Goal: Information Seeking & Learning: Learn about a topic

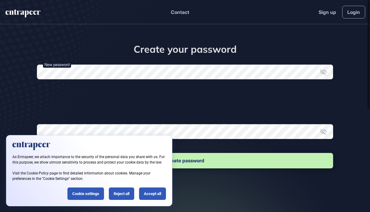
click at [148, 93] on form "New password Password must contain; One lowercase character One uppercase chara…" at bounding box center [185, 116] width 296 height 105
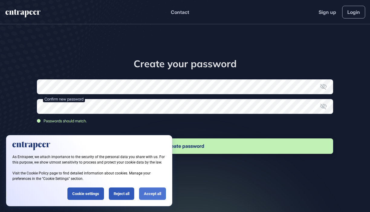
click at [146, 192] on div "Accept all" at bounding box center [152, 193] width 27 height 12
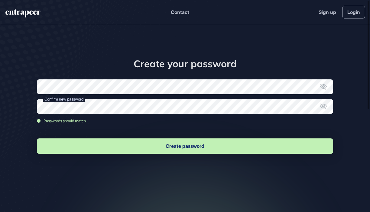
click at [165, 144] on button "Create password" at bounding box center [185, 145] width 296 height 15
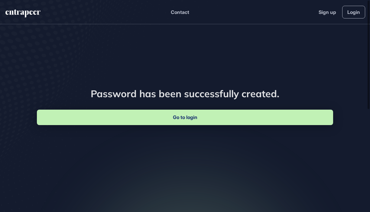
click at [187, 121] on link "Go to login" at bounding box center [185, 116] width 296 height 15
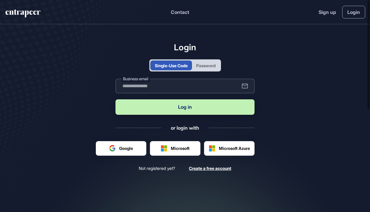
type input "**********"
click at [221, 112] on button "Log in" at bounding box center [184, 106] width 139 height 15
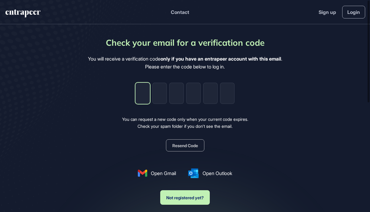
type input "*"
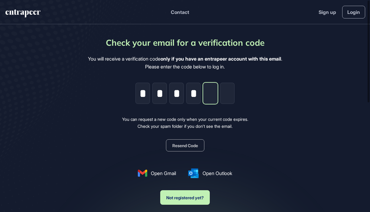
type input "*"
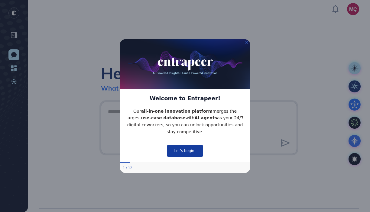
click at [193, 152] on button "Let’s begin!" at bounding box center [185, 150] width 36 height 12
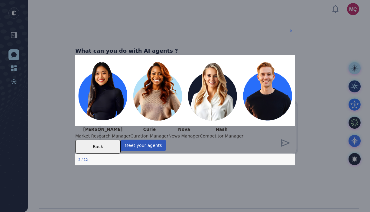
click at [290, 31] on icon "Close Preview" at bounding box center [291, 30] width 2 height 2
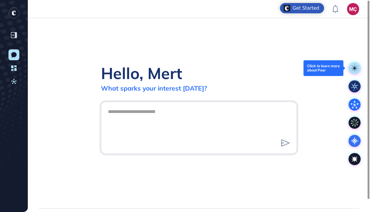
click at [351, 65] on rect at bounding box center [355, 68] width 12 height 12
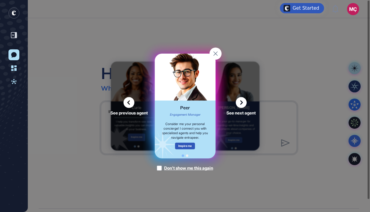
click at [357, 85] on div "See previous agent See next agent Peer Engagement Manager Consider me your pers…" at bounding box center [185, 106] width 370 height 212
click at [216, 53] on icon at bounding box center [215, 53] width 4 height 4
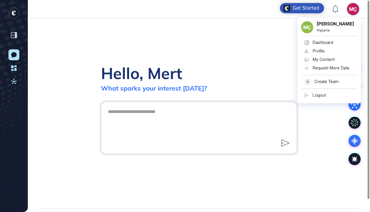
click at [319, 50] on div "Profile" at bounding box center [319, 50] width 12 height 5
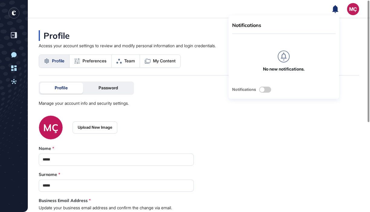
click at [350, 8] on div "MÇ" at bounding box center [353, 9] width 12 height 12
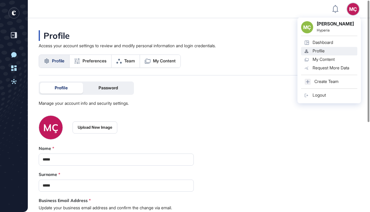
click at [335, 58] on div "My Content" at bounding box center [324, 59] width 22 height 5
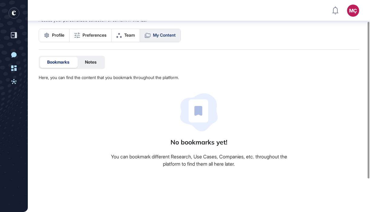
scroll to position [28, 0]
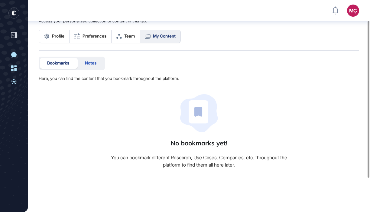
click at [90, 63] on span "Notes" at bounding box center [90, 62] width 11 height 5
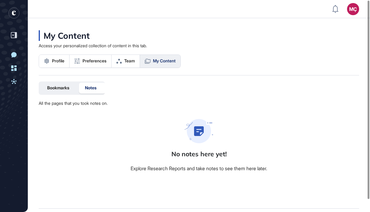
click at [60, 54] on div "Profile Preferences Team My Content" at bounding box center [110, 60] width 142 height 13
click at [135, 60] on span "Team" at bounding box center [129, 60] width 11 height 5
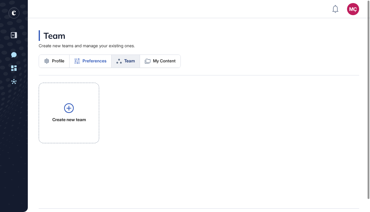
click at [92, 56] on link "Preferences" at bounding box center [91, 61] width 42 height 13
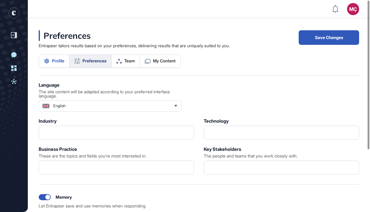
click at [53, 61] on span "Profile" at bounding box center [58, 60] width 12 height 5
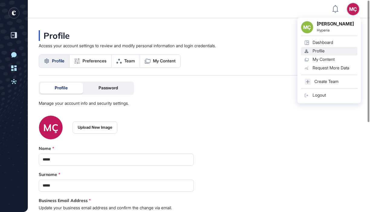
click at [324, 60] on div "My Content" at bounding box center [324, 59] width 22 height 5
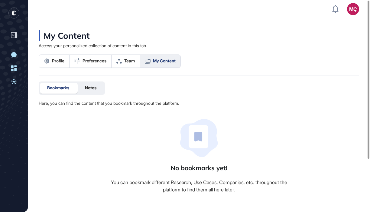
click at [296, 54] on div "My Content Access your personalized collection of content in this tab. Profile …" at bounding box center [199, 52] width 320 height 45
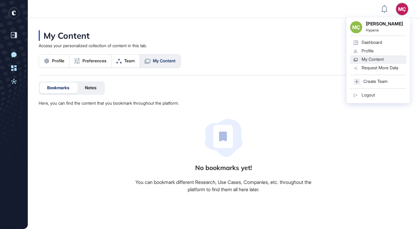
scroll to position [229, 419]
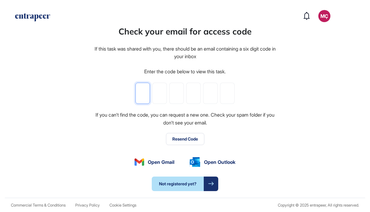
type input "*"
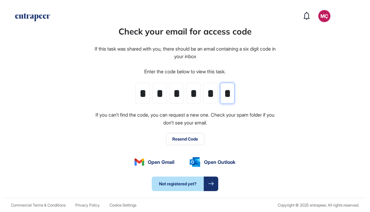
type input "*"
click at [184, 135] on button "Resend Code" at bounding box center [185, 139] width 38 height 12
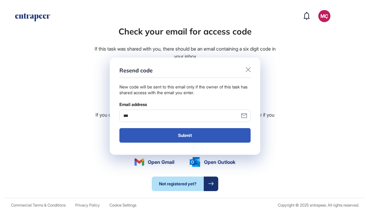
type input "****"
type input "**********"
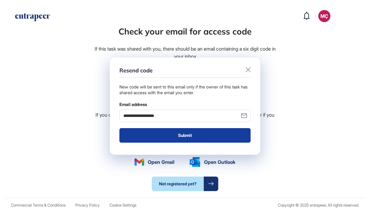
click at [187, 135] on button "Submit" at bounding box center [184, 135] width 131 height 15
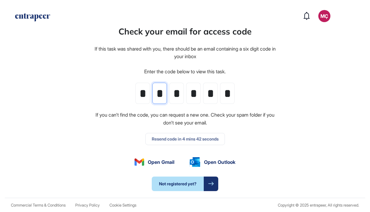
drag, startPoint x: 156, startPoint y: 89, endPoint x: 242, endPoint y: 95, distance: 86.7
click at [242, 95] on div "Check your email for access code If this task was shared with you, there should…" at bounding box center [185, 108] width 183 height 166
click at [147, 92] on input "*" at bounding box center [142, 93] width 15 height 21
click at [135, 92] on div "Check your email for access code If this task was shared with you, there should…" at bounding box center [185, 108] width 183 height 166
drag, startPoint x: 138, startPoint y: 91, endPoint x: 163, endPoint y: 94, distance: 24.6
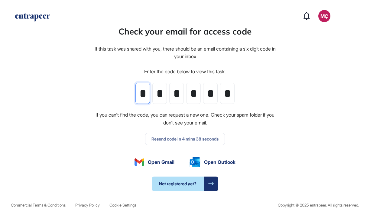
click at [163, 94] on div "* * * * * *" at bounding box center [184, 93] width 99 height 21
type input "*"
drag, startPoint x: 172, startPoint y: 93, endPoint x: 187, endPoint y: 93, distance: 15.7
click at [187, 93] on div "* * * * * *" at bounding box center [184, 93] width 99 height 21
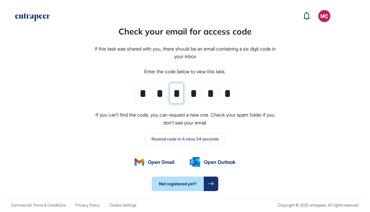
type input "*"
click at [192, 88] on input "*" at bounding box center [193, 93] width 15 height 21
click at [192, 93] on input "*" at bounding box center [193, 93] width 15 height 21
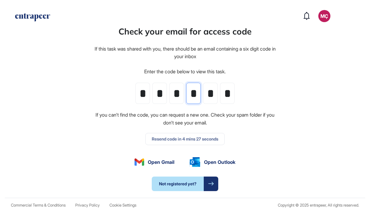
type input "*"
click at [210, 91] on input "*" at bounding box center [210, 93] width 15 height 21
type input "*"
click at [228, 89] on input "*" at bounding box center [227, 93] width 15 height 21
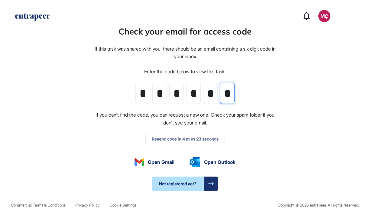
click at [228, 89] on input "*" at bounding box center [227, 93] width 15 height 21
type input "*"
click at [240, 103] on div "Check your email for access code If this task was shared with you, there should…" at bounding box center [185, 108] width 183 height 166
type input "*"
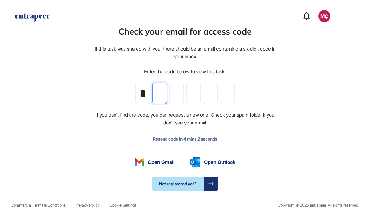
type input "*"
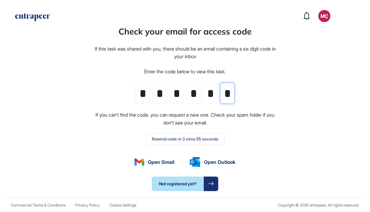
type input "*"
click at [171, 136] on div "Check your email for access code If this task was shared with you, there should…" at bounding box center [185, 108] width 183 height 166
click at [170, 138] on div "Check your email for access code If this task was shared with you, there should…" at bounding box center [185, 108] width 183 height 166
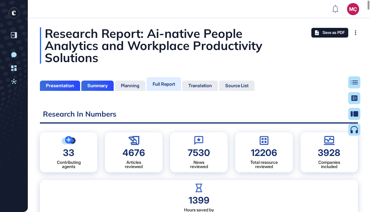
scroll to position [181, 2]
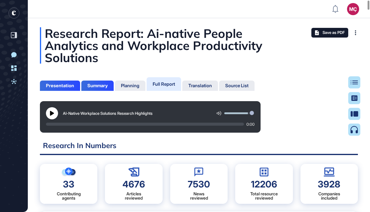
click at [316, 0] on header "MÇ Dashboard Profile My Content Request More Data" at bounding box center [185, 9] width 370 height 18
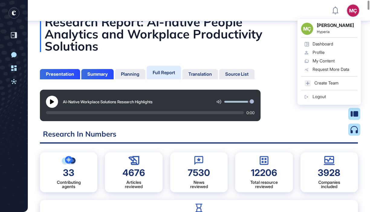
scroll to position [16, 0]
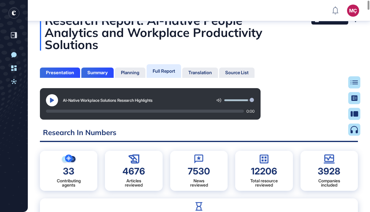
click at [55, 100] on button at bounding box center [52, 100] width 12 height 12
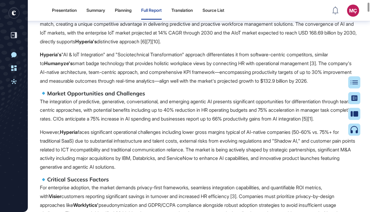
scroll to position [425, 0]
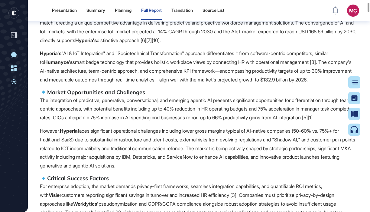
drag, startPoint x: 225, startPoint y: 183, endPoint x: 210, endPoint y: 109, distance: 75.9
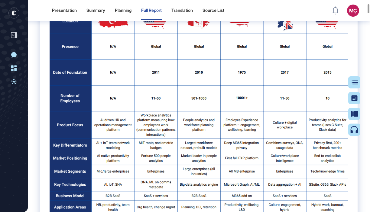
scroll to position [708, 0]
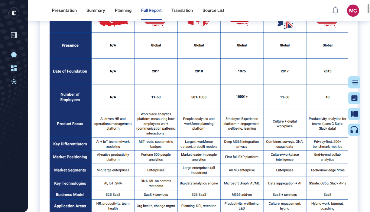
click at [198, 144] on img at bounding box center [199, 120] width 298 height 265
click at [118, 31] on img at bounding box center [199, 120] width 298 height 265
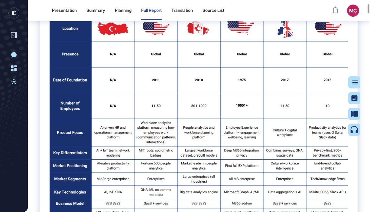
scroll to position [690, 0]
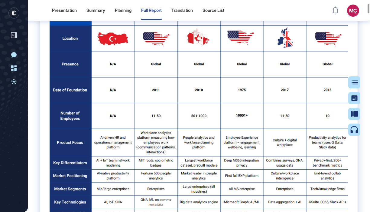
click at [200, 51] on img at bounding box center [199, 138] width 298 height 265
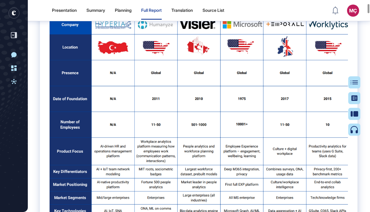
scroll to position [681, 0]
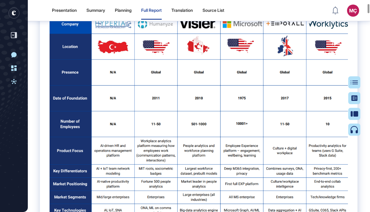
click at [90, 101] on img at bounding box center [199, 147] width 298 height 265
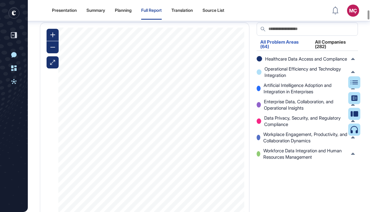
scroll to position [1906, 0]
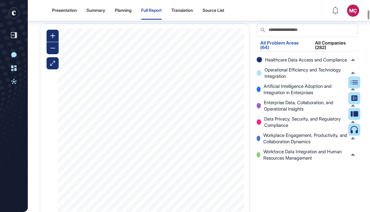
click at [325, 53] on div "All Companies (282)" at bounding box center [334, 47] width 47 height 13
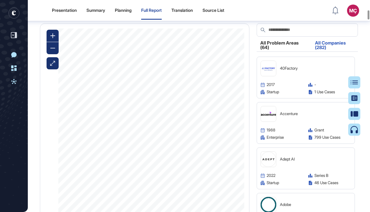
click at [283, 53] on div "All Problem Areas (64)" at bounding box center [282, 47] width 51 height 13
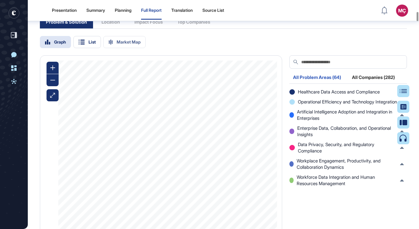
scroll to position [1949, 0]
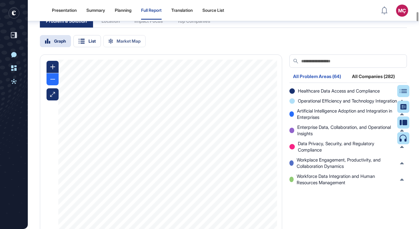
click at [50, 80] on div at bounding box center [53, 79] width 12 height 12
click at [52, 94] on icon at bounding box center [52, 94] width 5 height 5
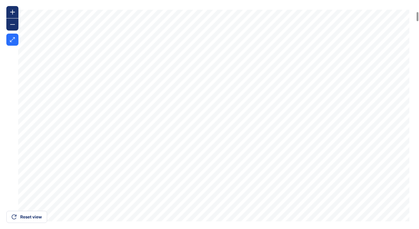
click at [11, 38] on icon at bounding box center [12, 39] width 5 height 5
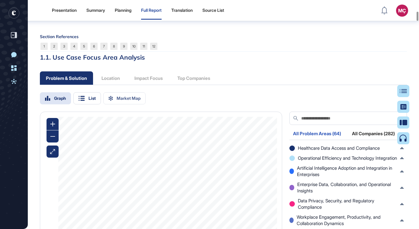
scroll to position [1892, 0]
click at [66, 94] on div "Graph" at bounding box center [55, 98] width 31 height 12
click at [89, 97] on div "List" at bounding box center [87, 98] width 28 height 12
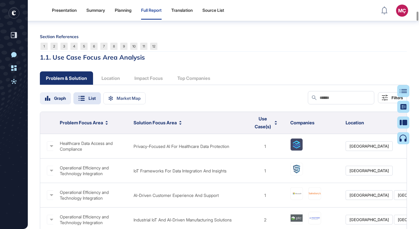
click at [56, 96] on div "Graph" at bounding box center [60, 98] width 12 height 4
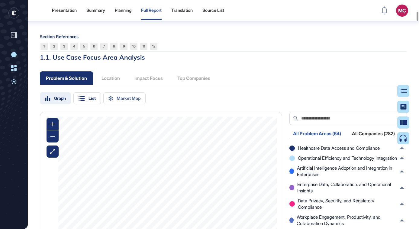
click at [59, 98] on div "Graph" at bounding box center [60, 98] width 12 height 4
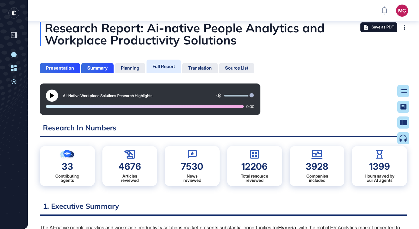
scroll to position [0, 0]
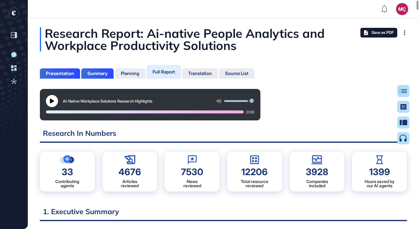
click at [223, 112] on div at bounding box center [145, 111] width 198 height 3
click at [55, 100] on button at bounding box center [52, 101] width 12 height 12
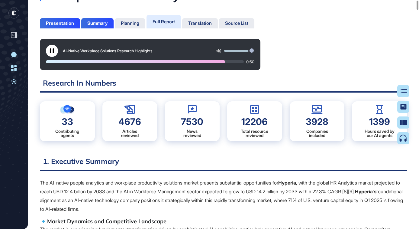
scroll to position [4, 0]
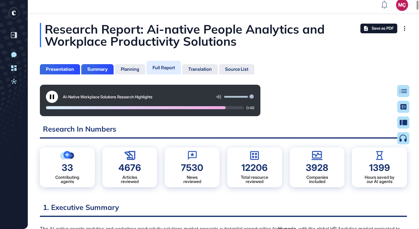
click at [219, 107] on div at bounding box center [136, 107] width 180 height 3
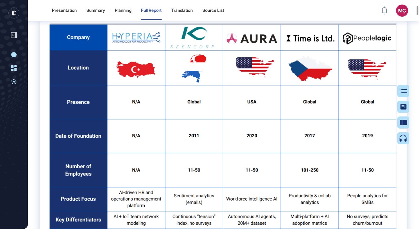
scroll to position [909, 0]
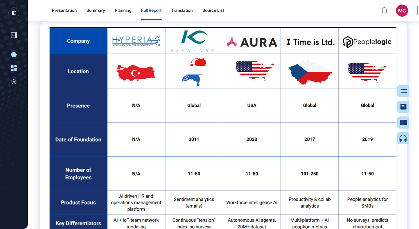
click at [198, 74] on img at bounding box center [224, 196] width 348 height 338
click at [188, 102] on img at bounding box center [224, 196] width 348 height 338
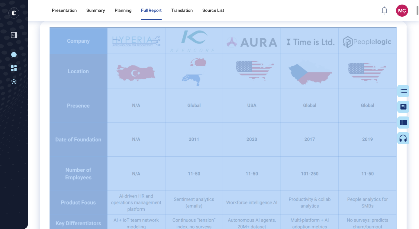
click at [188, 102] on img at bounding box center [224, 196] width 348 height 338
click at [186, 110] on img at bounding box center [224, 196] width 348 height 338
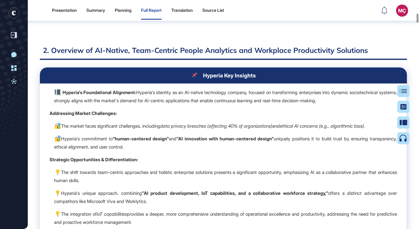
scroll to position [2249, 0]
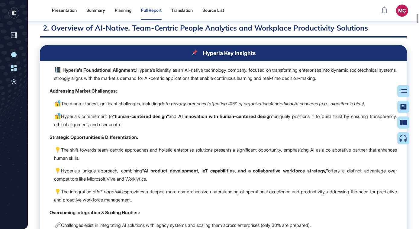
drag, startPoint x: 167, startPoint y: 125, endPoint x: 65, endPoint y: 89, distance: 107.5
click at [65, 89] on td "Hyperia's Foundational Alignment: Hyperia's identity as an AI-native technology…" at bounding box center [223, 185] width 367 height 249
click at [65, 89] on strong "Addressing Market Challenges:" at bounding box center [83, 91] width 67 height 6
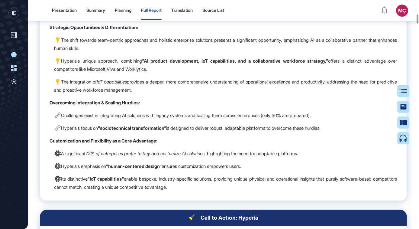
scroll to position [2358, 0]
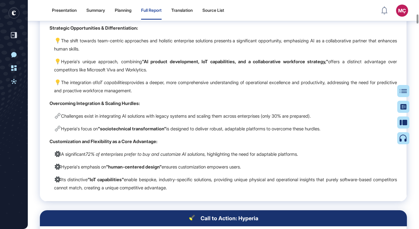
click at [177, 115] on p "Challenges exist in integrating AI solutions with legacy systems and scaling th…" at bounding box center [225, 116] width 343 height 8
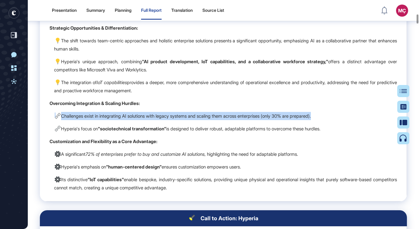
click at [177, 115] on p "Challenges exist in integrating AI solutions with legacy systems and scaling th…" at bounding box center [225, 116] width 343 height 8
click at [165, 126] on strong ""sociotechnical transformation"" at bounding box center [132, 129] width 68 height 6
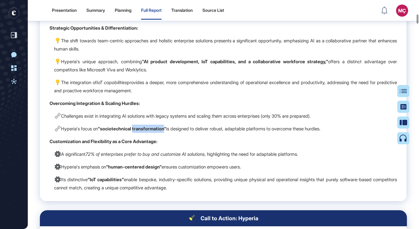
click at [165, 126] on strong ""sociotechnical transformation"" at bounding box center [132, 129] width 68 height 6
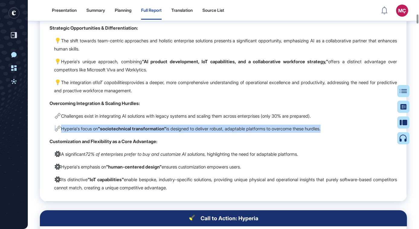
click at [165, 126] on strong ""sociotechnical transformation"" at bounding box center [132, 129] width 68 height 6
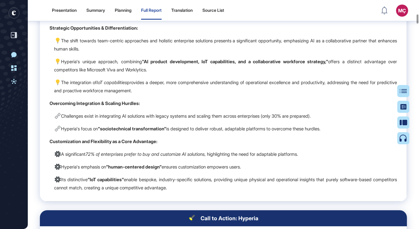
click at [157, 152] on em "72% of enterprises prefer to buy and customize AI solutions" at bounding box center [145, 154] width 119 height 6
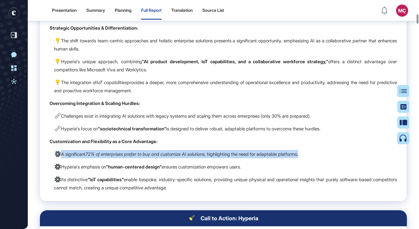
click at [157, 152] on em "72% of enterprises prefer to buy and customize AI solutions" at bounding box center [145, 154] width 119 height 6
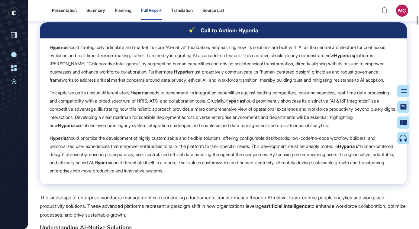
scroll to position [2546, 0]
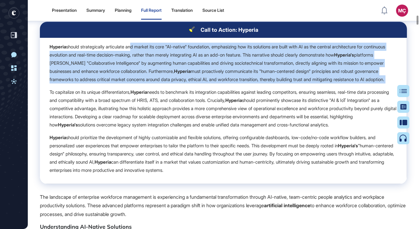
drag, startPoint x: 157, startPoint y: 91, endPoint x: 133, endPoint y: 44, distance: 52.9
click at [133, 44] on div "Hyperia should strategically articulate and market its core "AI-native" foundat…" at bounding box center [224, 108] width 348 height 131
click at [133, 44] on p "Hyperia should strategically articulate and market its core "AI-native" foundat…" at bounding box center [224, 63] width 348 height 41
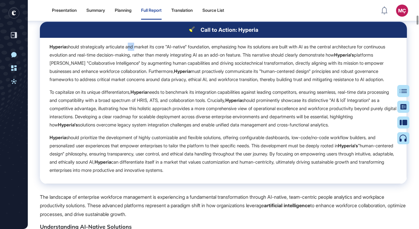
click at [133, 44] on p "Hyperia should strategically articulate and market its core "AI-native" foundat…" at bounding box center [224, 63] width 348 height 41
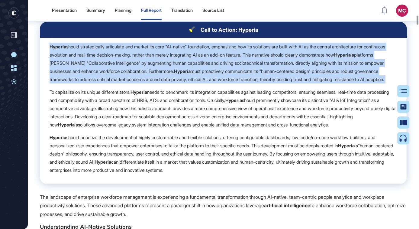
click at [133, 44] on p "Hyperia should strategically articulate and market its core "AI-native" foundat…" at bounding box center [224, 63] width 348 height 41
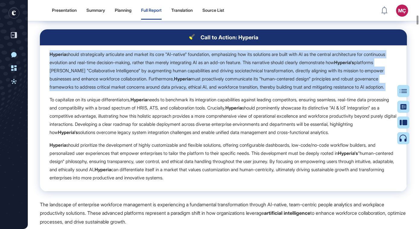
scroll to position [2539, 0]
click at [128, 48] on td "Hyperia should strategically articulate and market its core "AI-native" foundat…" at bounding box center [223, 118] width 367 height 146
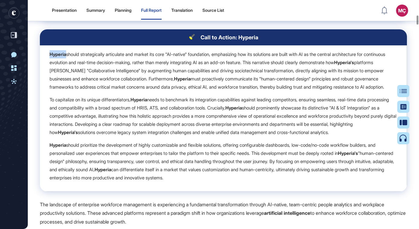
click at [128, 48] on td "Hyperia should strategically articulate and market its core "AI-native" foundat…" at bounding box center [223, 118] width 367 height 146
click at [122, 60] on p "Hyperia should strategically articulate and market its core "AI-native" foundat…" at bounding box center [224, 70] width 348 height 41
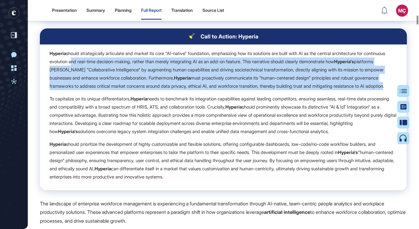
drag, startPoint x: 133, startPoint y: 92, endPoint x: 96, endPoint y: 61, distance: 48.1
click at [96, 61] on p "Hyperia should strategically articulate and market its core "AI-native" foundat…" at bounding box center [224, 69] width 348 height 41
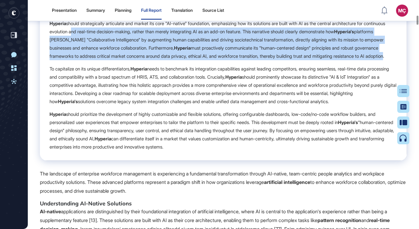
scroll to position [2571, 0]
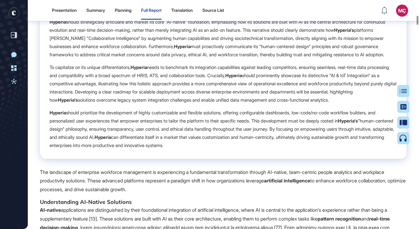
click at [89, 77] on p "To capitalize on its unique differentiators, Hyperia needs to benchmark its int…" at bounding box center [224, 83] width 348 height 41
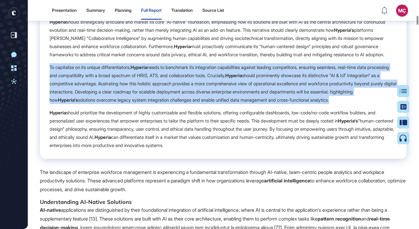
click at [89, 77] on p "To capitalize on its unique differentiators, Hyperia needs to benchmark its int…" at bounding box center [224, 83] width 348 height 41
click at [83, 85] on p "To capitalize on its unique differentiators, Hyperia needs to benchmark its int…" at bounding box center [224, 83] width 348 height 41
click at [84, 84] on p "To capitalize on its unique differentiators, Hyperia needs to benchmark its int…" at bounding box center [224, 83] width 348 height 41
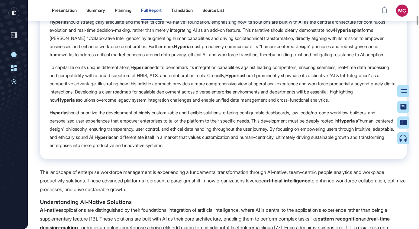
click at [91, 104] on p "To capitalize on its unique differentiators, Hyperia needs to benchmark its int…" at bounding box center [224, 83] width 348 height 41
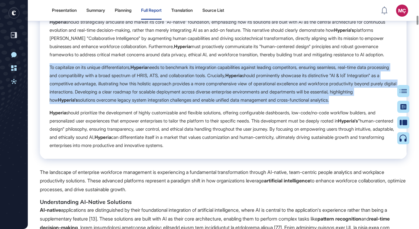
click at [91, 104] on p "To capitalize on its unique differentiators, Hyperia needs to benchmark its int…" at bounding box center [224, 83] width 348 height 41
click at [90, 104] on p "To capitalize on its unique differentiators, Hyperia needs to benchmark its int…" at bounding box center [224, 83] width 348 height 41
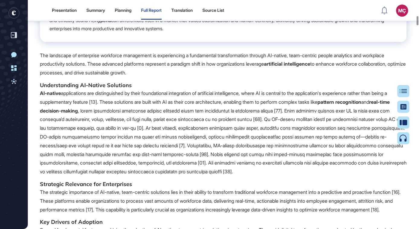
scroll to position [2699, 0]
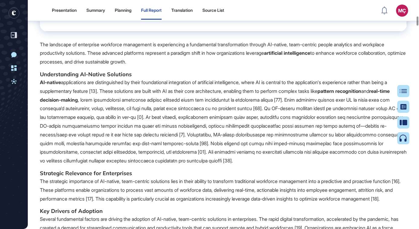
click at [90, 137] on p "AI-native applications are distinguished by their foundational integration of a…" at bounding box center [223, 121] width 367 height 87
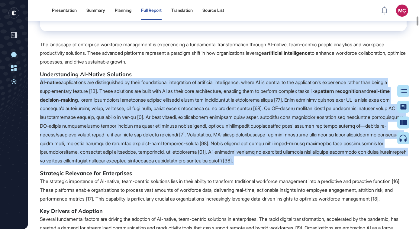
click at [90, 137] on p "AI-native applications are distinguished by their foundational integration of a…" at bounding box center [223, 121] width 367 height 87
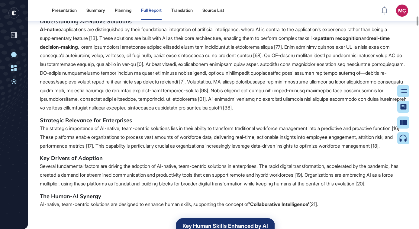
scroll to position [2757, 0]
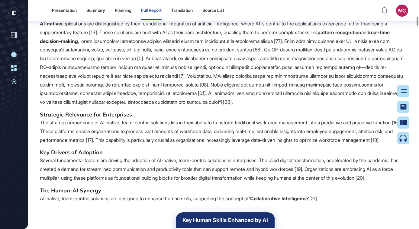
click at [90, 137] on p "The strategic importance of AI-native, team-centric solutions lies in their abi…" at bounding box center [223, 131] width 367 height 26
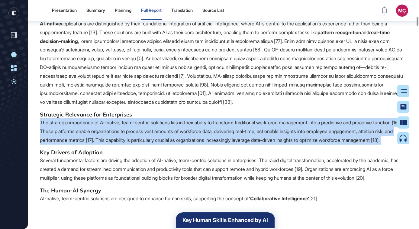
click at [90, 137] on p "The strategic importance of AI-native, team-centric solutions lies in their abi…" at bounding box center [223, 131] width 367 height 26
drag, startPoint x: 128, startPoint y: 158, endPoint x: 38, endPoint y: 131, distance: 93.7
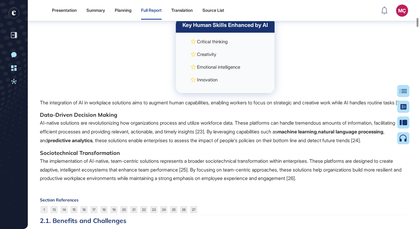
scroll to position [2956, 0]
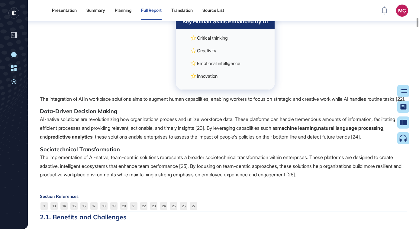
click at [212, 42] on p "Critical thinking" at bounding box center [227, 38] width 75 height 8
click at [208, 55] on p "Creativity" at bounding box center [227, 51] width 75 height 8
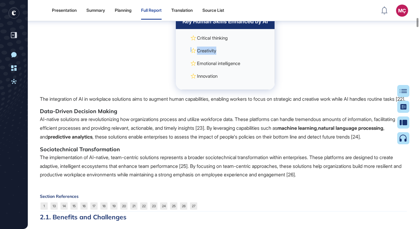
click at [208, 55] on p "Creativity" at bounding box center [227, 51] width 75 height 8
click at [206, 83] on td "Critical thinking Creativity Emotional intelligence Innovation" at bounding box center [225, 59] width 99 height 61
click at [202, 90] on td "Critical thinking Creativity Emotional intelligence Innovation" at bounding box center [225, 59] width 99 height 61
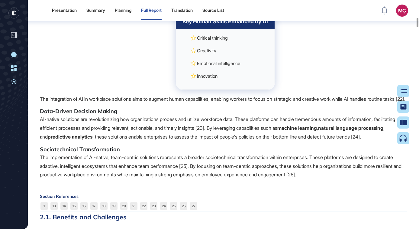
click at [202, 90] on td "Critical thinking Creativity Emotional intelligence Innovation" at bounding box center [225, 59] width 99 height 61
click at [167, 115] on h5 "Data-Driven Decision Making" at bounding box center [223, 111] width 367 height 7
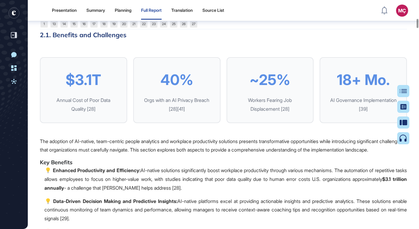
scroll to position [3141, 0]
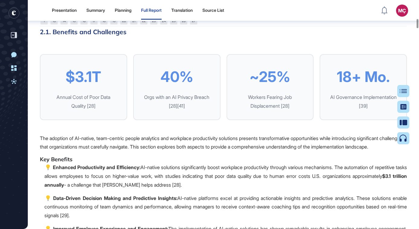
click at [264, 26] on div "Section References 1 13 14 15 16 17 18 19 20 21 22 23 24 25 26 27" at bounding box center [223, 17] width 367 height 17
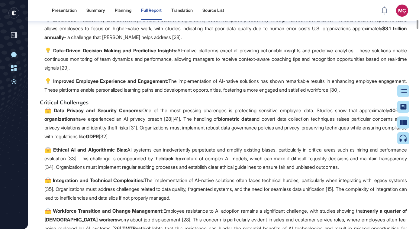
scroll to position [3291, 0]
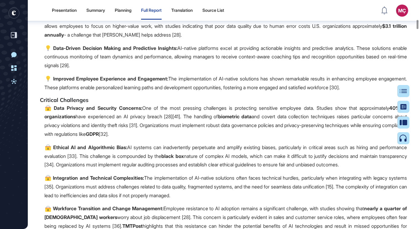
click at [274, 39] on p "Enhanced Productivity and Efficiency: AI-native solutions significantly boost w…" at bounding box center [225, 26] width 363 height 26
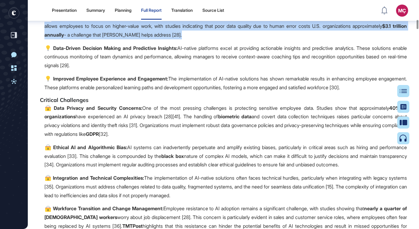
click at [274, 39] on p "Enhanced Productivity and Efficiency: AI-native solutions significantly boost w…" at bounding box center [225, 26] width 363 height 26
click at [265, 39] on p "Enhanced Productivity and Efficiency: AI-native solutions significantly boost w…" at bounding box center [225, 26] width 363 height 26
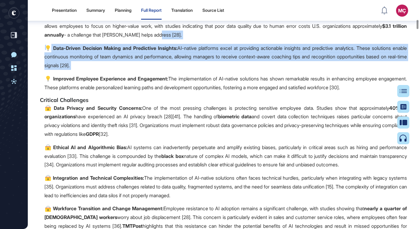
drag, startPoint x: 225, startPoint y: 82, endPoint x: 104, endPoint y: 121, distance: 127.1
click at [104, 121] on span "$3.1T Annual Cost of Poor Data Quality [28] 40% Orgs with an AI Privacy Breach …" at bounding box center [223, 102] width 367 height 396
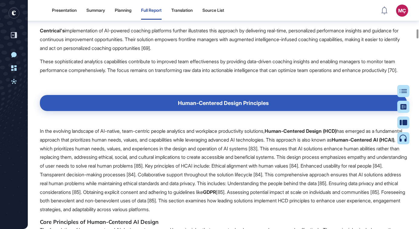
scroll to position [4898, 0]
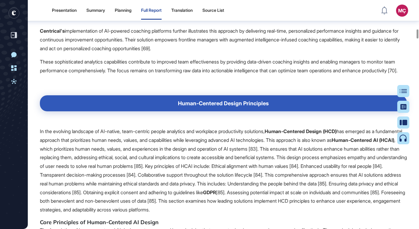
click at [174, 106] on div "Human-Centered Design Principles" at bounding box center [224, 103] width 348 height 6
click at [182, 106] on div "Human-Centered Design Principles" at bounding box center [224, 103] width 348 height 6
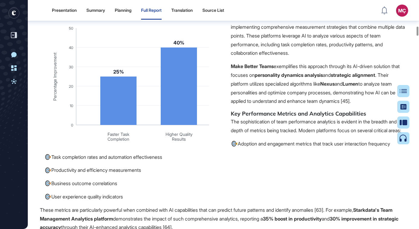
scroll to position [4440, 0]
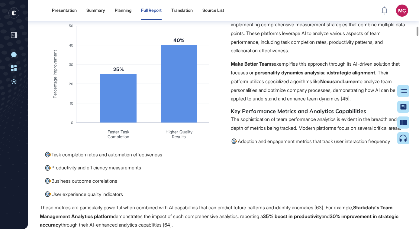
drag, startPoint x: 220, startPoint y: 40, endPoint x: 99, endPoint y: 47, distance: 121.4
drag, startPoint x: 255, startPoint y: 50, endPoint x: 259, endPoint y: 57, distance: 7.9
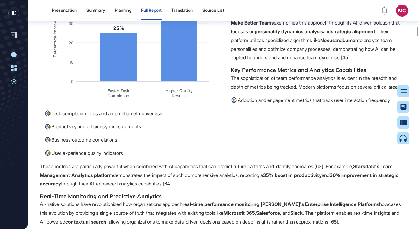
scroll to position [4477, 0]
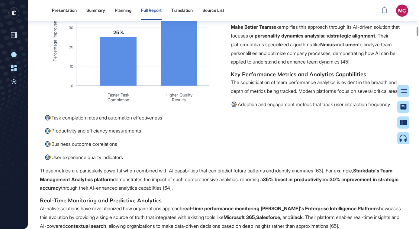
click at [287, 66] on p "Make Better Teams exemplifies this approach through its AI-driven solution that…" at bounding box center [223, 45] width 367 height 44
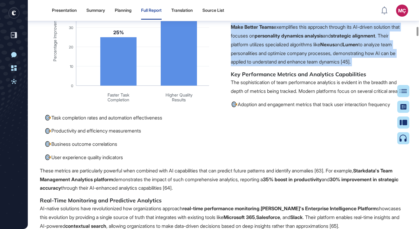
click at [287, 66] on p "Make Better Teams exemplifies this approach through its AI-driven solution that…" at bounding box center [223, 45] width 367 height 44
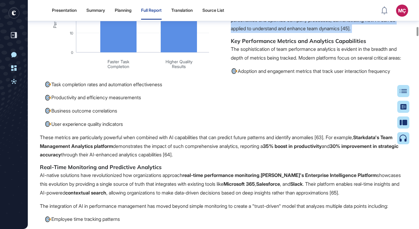
scroll to position [4514, 0]
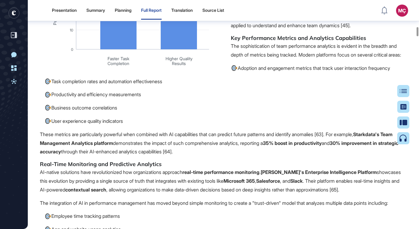
click at [325, 59] on p "The sophistication of team performance analytics is evident in the breadth and …" at bounding box center [223, 51] width 367 height 18
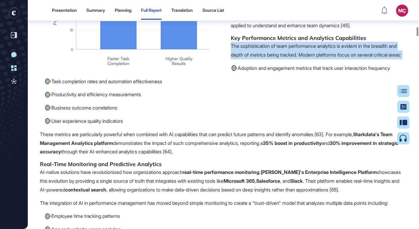
click at [325, 59] on p "The sophistication of team performance analytics is evident in the breadth and …" at bounding box center [223, 51] width 367 height 18
click at [311, 59] on p "The sophistication of team performance analytics is evident in the breadth and …" at bounding box center [223, 51] width 367 height 18
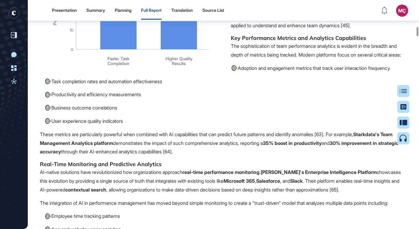
click at [304, 73] on p "Adoption and engagement metrics that track user interaction frequency" at bounding box center [225, 68] width 363 height 9
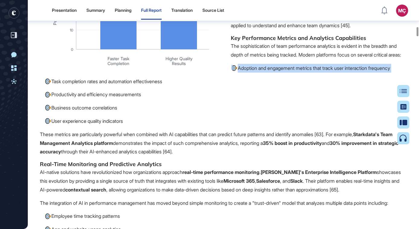
click at [304, 73] on p "Adoption and engagement metrics that track user interaction frequency" at bounding box center [225, 68] width 363 height 9
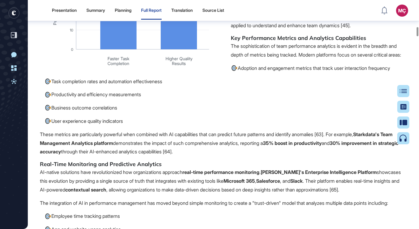
click at [307, 59] on p "The sophistication of team performance analytics is evident in the breadth and …" at bounding box center [223, 51] width 367 height 18
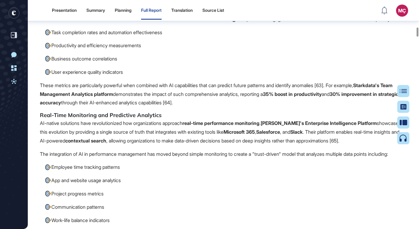
scroll to position [4527, 0]
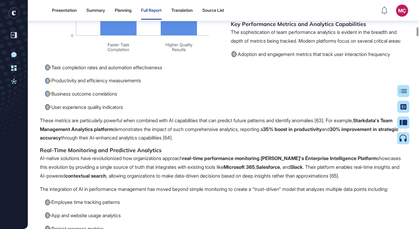
drag, startPoint x: 135, startPoint y: 181, endPoint x: 96, endPoint y: 165, distance: 42.3
click at [96, 165] on div "The evolution of workplace productivity solutions has led to a fundamental shif…" at bounding box center [223, 96] width 367 height 1948
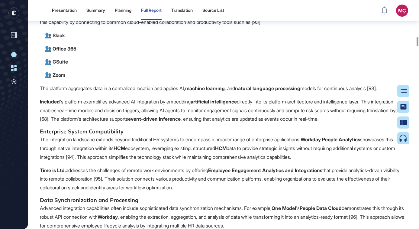
scroll to position [6203, 0]
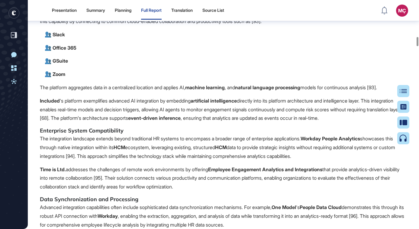
drag, startPoint x: 89, startPoint y: 176, endPoint x: 85, endPoint y: 166, distance: 11.2
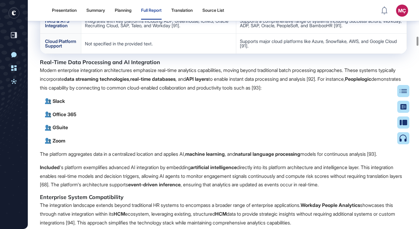
scroll to position [6136, 0]
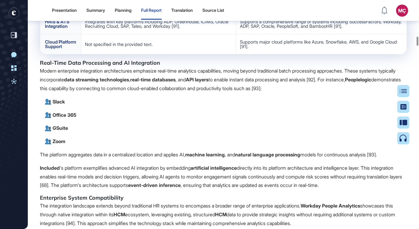
click at [108, 34] on td "Integrates with key platforms including ADP, Greenhouse, iCIMS, Oracle Recruiti…" at bounding box center [158, 24] width 155 height 20
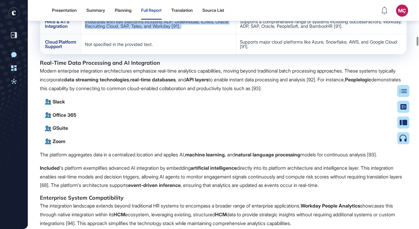
click at [108, 34] on td "Integrates with key platforms including ADP, Greenhouse, iCIMS, Oracle Recruiti…" at bounding box center [158, 24] width 155 height 20
click at [113, 34] on td "Integrates with key platforms including ADP, Greenhouse, iCIMS, Oracle Recruiti…" at bounding box center [158, 24] width 155 height 20
click at [110, 34] on td "Integrates with key platforms including ADP, Greenhouse, iCIMS, Oracle Recruiti…" at bounding box center [158, 24] width 155 height 20
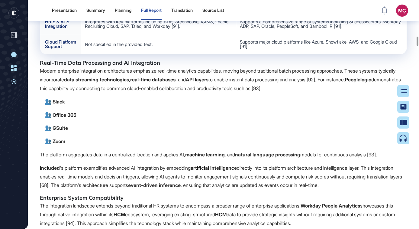
click at [253, 34] on td "Supports a comprehensive range of systems including SuccessFactors, Workday, AD…" at bounding box center [321, 24] width 171 height 20
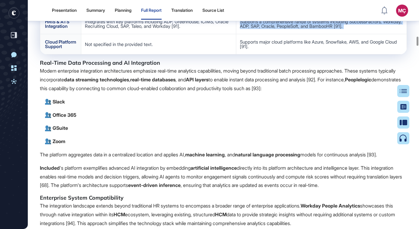
click at [253, 34] on td "Supports a comprehensive range of systems including SuccessFactors, Workday, AD…" at bounding box center [321, 24] width 171 height 20
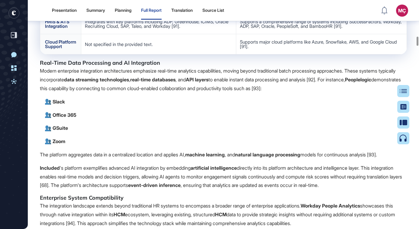
click at [253, 34] on td "Supports a comprehensive range of systems including SuccessFactors, Workday, AD…" at bounding box center [321, 24] width 171 height 20
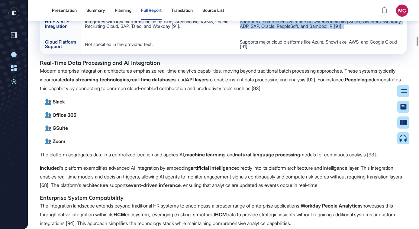
click at [253, 34] on td "Supports a comprehensive range of systems including SuccessFactors, Workday, AD…" at bounding box center [321, 24] width 171 height 20
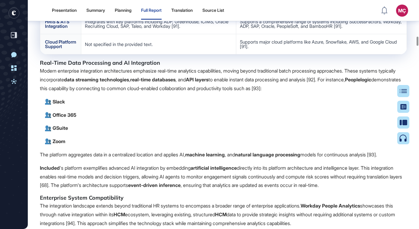
click at [146, 54] on td "Not specified in the provided text." at bounding box center [158, 44] width 155 height 20
click at [276, 54] on td "Supports major cloud platforms like Azure, Snowflake, AWS, and Google Cloud [91…" at bounding box center [321, 44] width 171 height 20
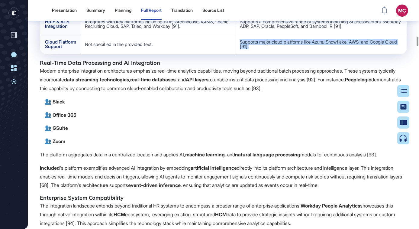
click at [276, 54] on td "Supports major cloud platforms like Azure, Snowflake, AWS, and Google Cloud [91…" at bounding box center [321, 44] width 171 height 20
click at [280, 54] on td "Supports major cloud platforms like Azure, Snowflake, AWS, and Google Cloud [91…" at bounding box center [321, 44] width 171 height 20
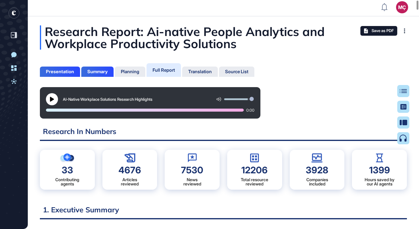
scroll to position [0, 0]
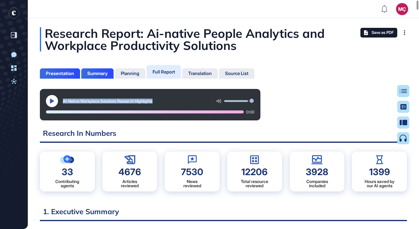
drag, startPoint x: 68, startPoint y: 106, endPoint x: 53, endPoint y: 102, distance: 15.5
click at [53, 102] on div "AI-Native Workplace Solutions Research Highlights" at bounding box center [150, 101] width 209 height 12
click at [53, 102] on icon at bounding box center [52, 101] width 5 height 5
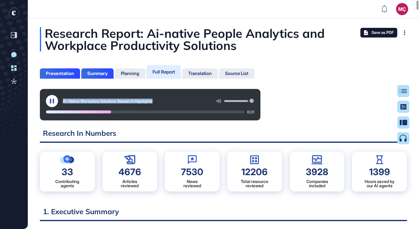
click at [52, 101] on icon at bounding box center [52, 101] width 5 height 5
